Goal: Check status: Check status

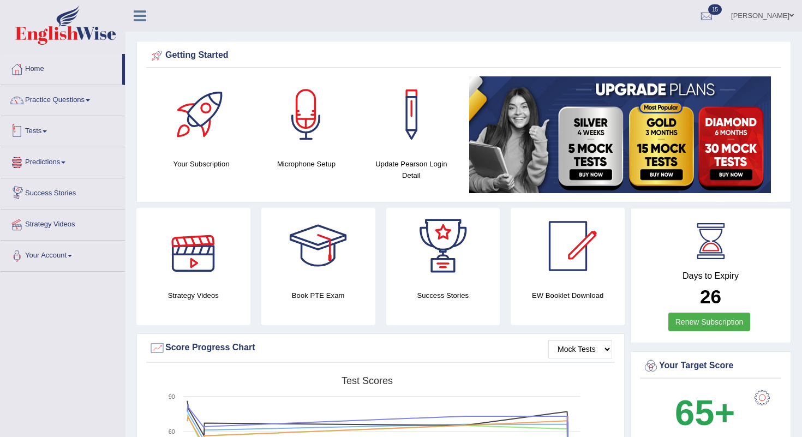
click at [49, 126] on link "Tests" at bounding box center [63, 129] width 124 height 27
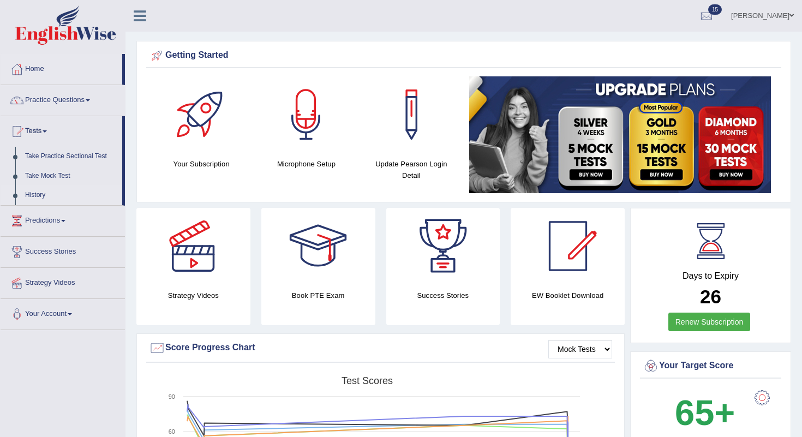
click at [41, 194] on link "History" at bounding box center [71, 195] width 102 height 20
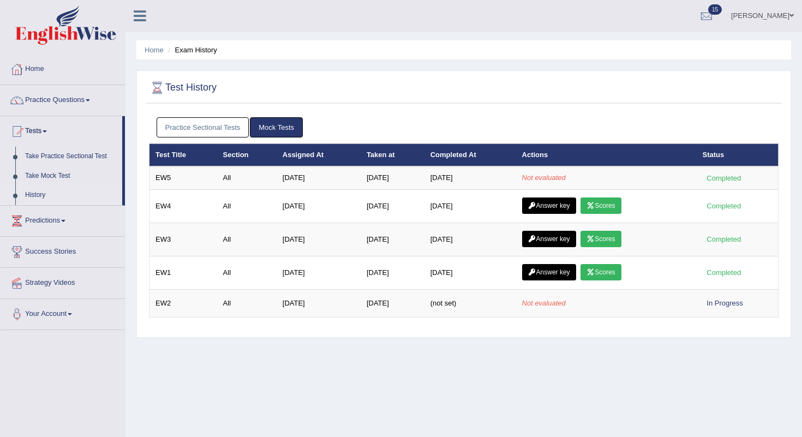
click at [25, 64] on link "Home" at bounding box center [63, 67] width 124 height 27
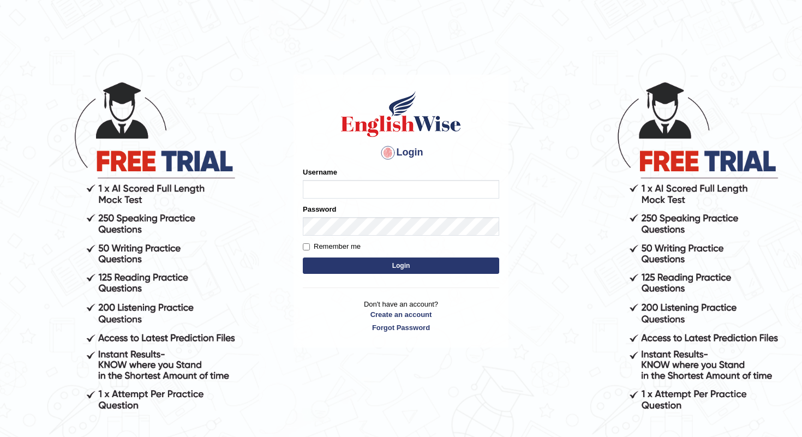
type input "shanti"
click at [377, 268] on button "Login" at bounding box center [401, 265] width 196 height 16
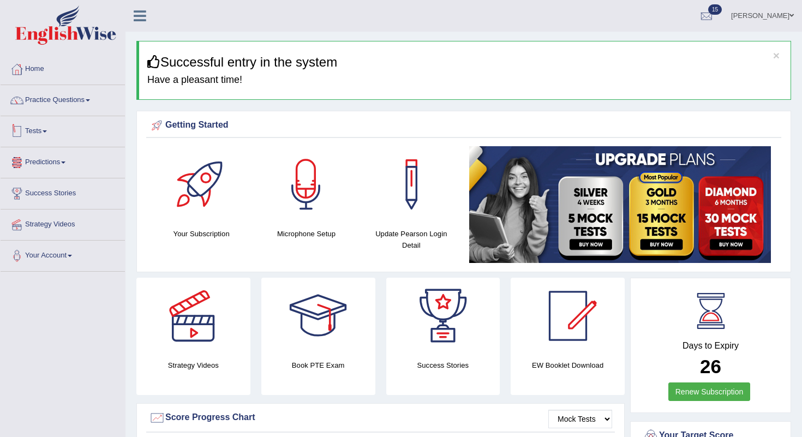
click at [50, 129] on link "Tests" at bounding box center [63, 129] width 124 height 27
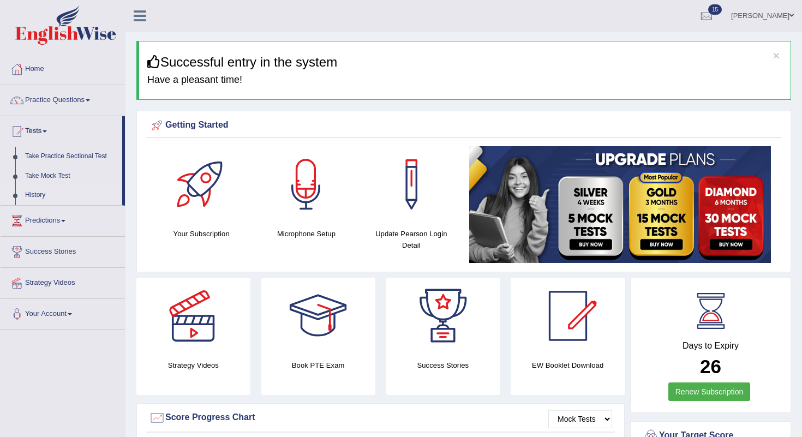
click at [35, 196] on link "History" at bounding box center [71, 195] width 102 height 20
